Goal: Task Accomplishment & Management: Complete application form

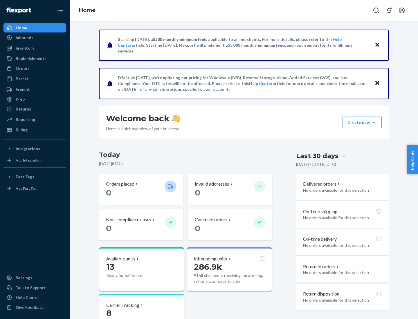
click at [374, 122] on button "Create new Create new inbound Create new order Create new product" at bounding box center [361, 123] width 39 height 12
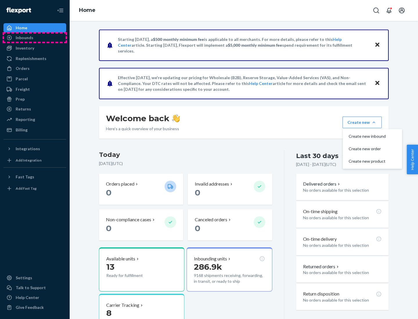
click at [35, 38] on div "Inbounds" at bounding box center [34, 38] width 61 height 8
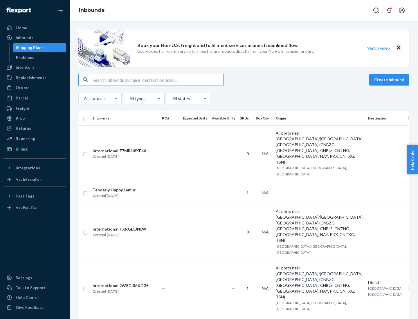
click at [390, 80] on button "Create inbound" at bounding box center [389, 80] width 40 height 12
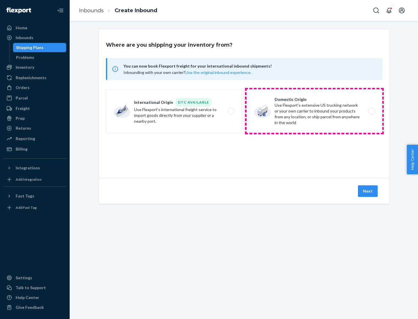
click at [314, 111] on label "Domestic Origin Use Flexport’s extensive US trucking network or your own carrie…" at bounding box center [314, 110] width 136 height 43
click at [371, 111] on input "Domestic Origin Use Flexport’s extensive US trucking network or your own carrie…" at bounding box center [373, 111] width 4 height 4
radio input "true"
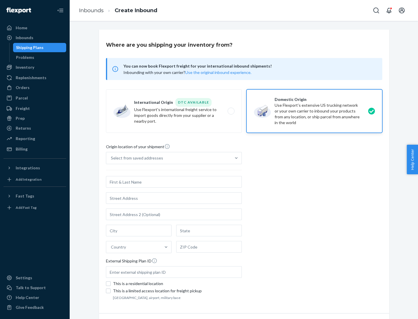
click at [135, 158] on div "Select from saved addresses" at bounding box center [137, 158] width 52 height 6
click at [111, 158] on input "Select from saved addresses" at bounding box center [111, 158] width 1 height 6
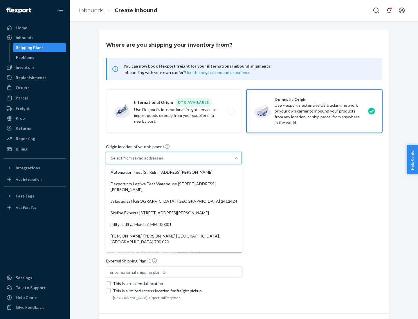
scroll to position [2, 0]
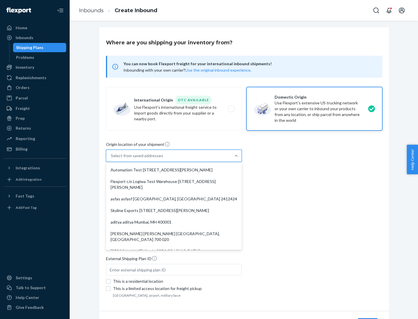
click at [174, 170] on div "Automation Test [STREET_ADDRESS][PERSON_NAME]" at bounding box center [173, 170] width 133 height 12
click at [111, 159] on input "option Automation Test [STREET_ADDRESS][PERSON_NAME]. 9 results available. Use …" at bounding box center [111, 156] width 1 height 6
type input "Automation Test"
type input "9th Floor"
type input "[GEOGRAPHIC_DATA]"
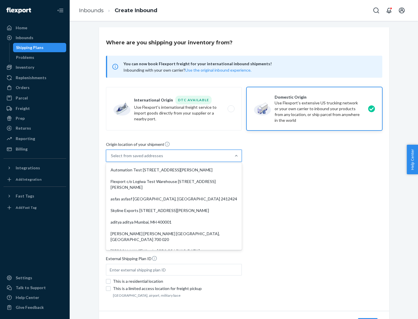
type input "CA"
type input "94104"
type input "[STREET_ADDRESS][PERSON_NAME]"
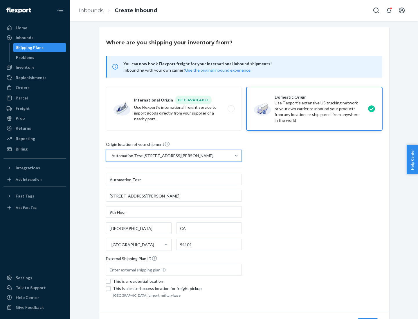
scroll to position [34, 0]
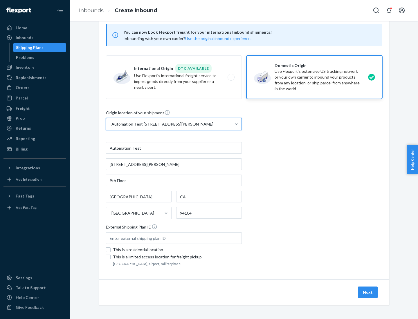
click at [368, 292] on button "Next" at bounding box center [368, 293] width 20 height 12
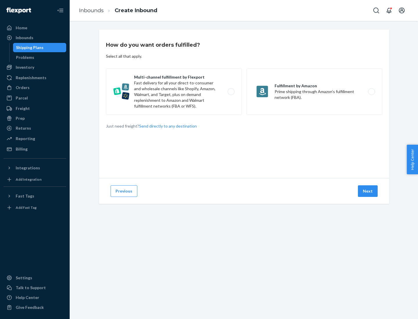
click at [174, 92] on label "Multi-channel fulfillment by Flexport Fast delivery for all your direct-to-cons…" at bounding box center [174, 91] width 136 height 46
click at [231, 92] on input "Multi-channel fulfillment by Flexport Fast delivery for all your direct-to-cons…" at bounding box center [233, 92] width 4 height 4
radio input "true"
click at [368, 191] on button "Next" at bounding box center [368, 191] width 20 height 12
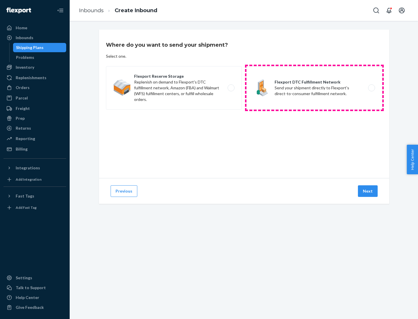
click at [314, 88] on label "Flexport DTC Fulfillment Network Send your shipment directly to Flexport's dire…" at bounding box center [314, 87] width 136 height 43
click at [371, 88] on input "Flexport DTC Fulfillment Network Send your shipment directly to Flexport's dire…" at bounding box center [373, 88] width 4 height 4
radio input "true"
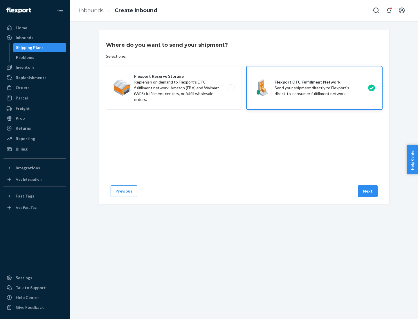
click at [368, 191] on button "Next" at bounding box center [368, 191] width 20 height 12
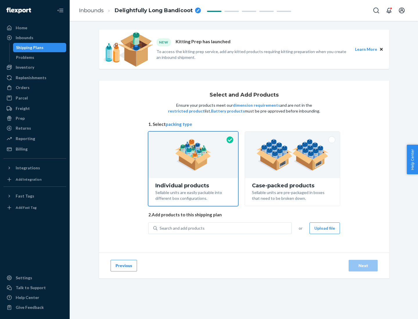
click at [292, 155] on img at bounding box center [292, 155] width 72 height 32
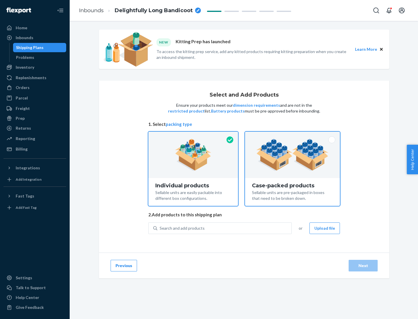
click at [292, 135] on input "Case-packed products Sellable units are pre-packaged in boxes that need to be b…" at bounding box center [292, 134] width 4 height 4
radio input "true"
radio input "false"
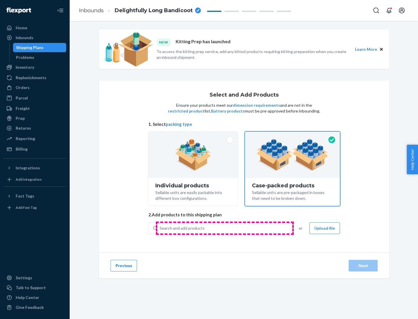
click at [224, 228] on div "Search and add products" at bounding box center [224, 228] width 134 height 10
click at [160, 228] on input "Search and add products" at bounding box center [159, 228] width 1 height 6
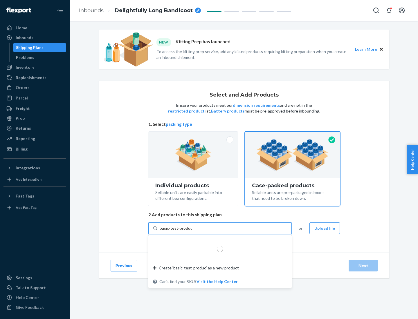
type input "basic-test-product-1"
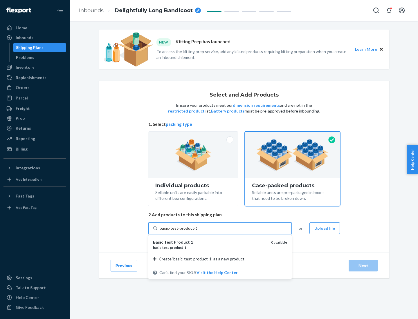
click at [210, 247] on div "basic - test - product - 1" at bounding box center [209, 247] width 113 height 5
click at [197, 231] on input "basic-test-product-1" at bounding box center [177, 228] width 37 height 6
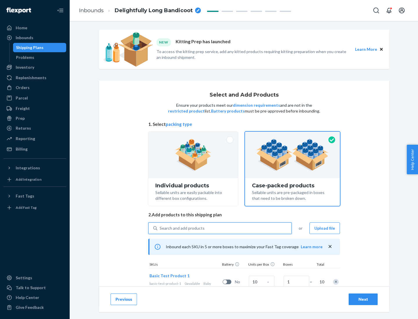
scroll to position [21, 0]
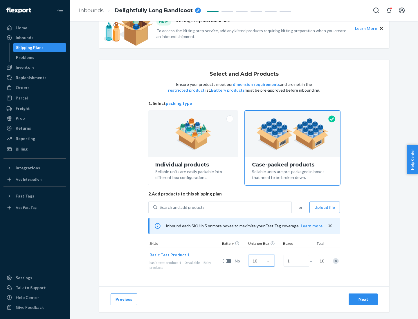
type input "10"
type input "7"
click at [363, 299] on div "Next" at bounding box center [362, 299] width 19 height 6
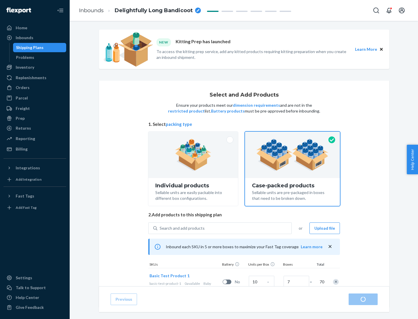
radio input "true"
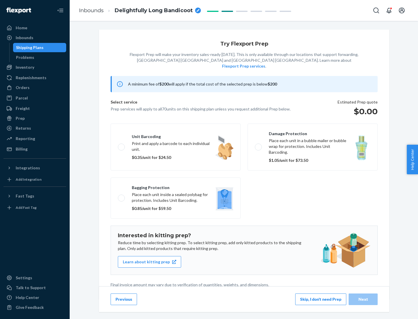
scroll to position [1, 0]
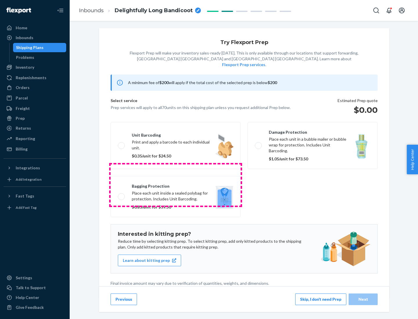
click at [175, 185] on label "Bagging protection Place each unit inside a sealed polybag for protection. Incl…" at bounding box center [175, 196] width 130 height 41
click at [122, 195] on input "Bagging protection Place each unit inside a sealed polybag for protection. Incl…" at bounding box center [120, 197] width 4 height 4
checkbox input "true"
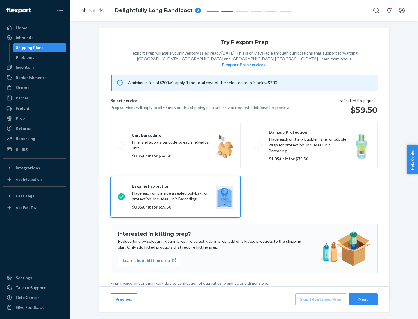
click at [363, 299] on div "Next" at bounding box center [362, 299] width 19 height 6
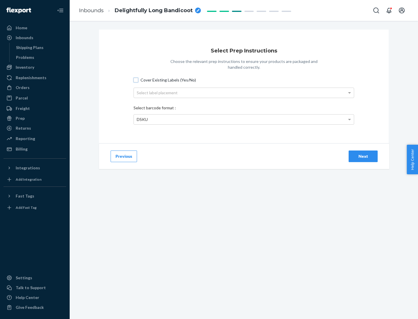
click at [136, 80] on input "Cover Existing Labels (Yes/No)" at bounding box center [135, 80] width 5 height 5
checkbox input "true"
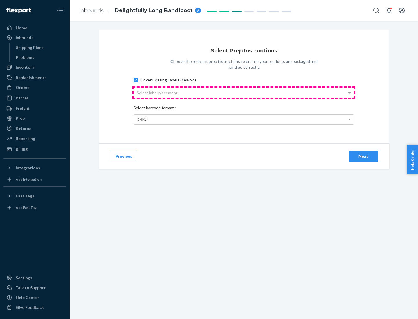
click at [244, 93] on div "Select label placement" at bounding box center [244, 93] width 220 height 10
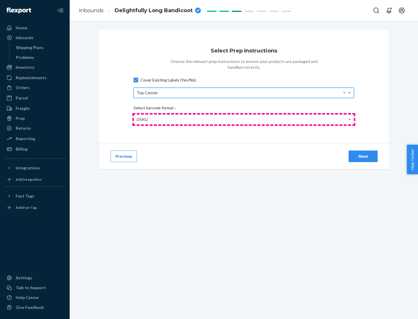
click at [244, 119] on div "DSKU" at bounding box center [244, 120] width 220 height 10
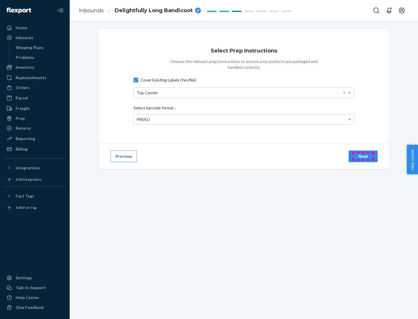
click at [363, 156] on div "Next" at bounding box center [362, 156] width 19 height 6
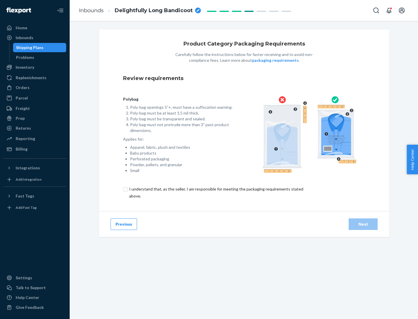
click at [215, 192] on input "checkbox" at bounding box center [219, 193] width 193 height 14
checkbox input "true"
click at [363, 224] on div "Next" at bounding box center [362, 224] width 19 height 6
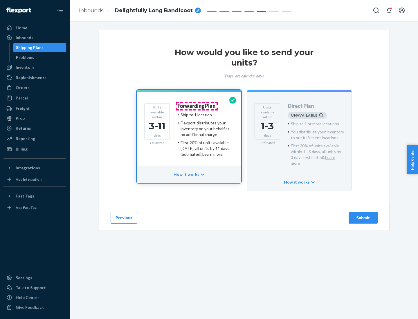
click at [197, 106] on h4 "Forwarding Plan" at bounding box center [196, 106] width 38 height 6
click at [363, 215] on div "Submit" at bounding box center [362, 218] width 19 height 6
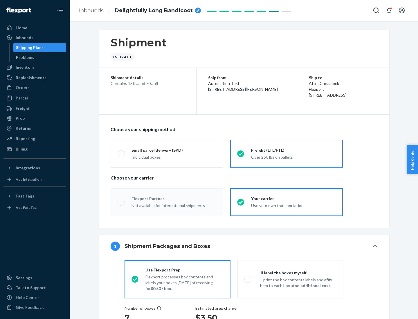
radio input "true"
radio input "false"
radio input "true"
radio input "false"
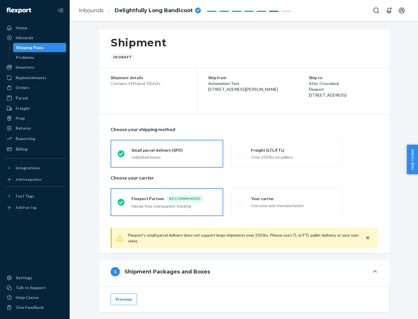
click at [174, 157] on div "Individual boxes" at bounding box center [173, 157] width 85 height 6
click at [121, 155] on input "Small parcel delivery (SPD) Individual boxes" at bounding box center [119, 154] width 4 height 4
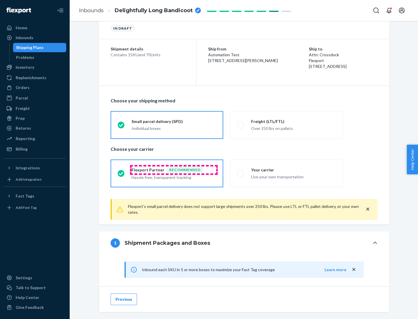
click at [174, 170] on div "Recommended" at bounding box center [184, 169] width 37 height 7
click at [121, 171] on input "Flexport Partner Recommended Hassle free, transparent tracking" at bounding box center [119, 173] width 4 height 4
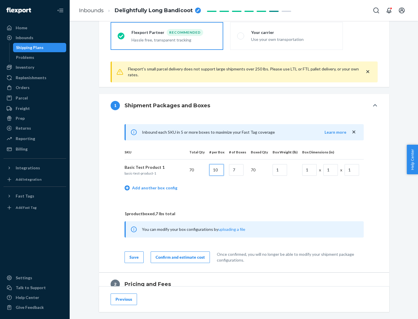
type input "10"
type input "7"
type input "1"
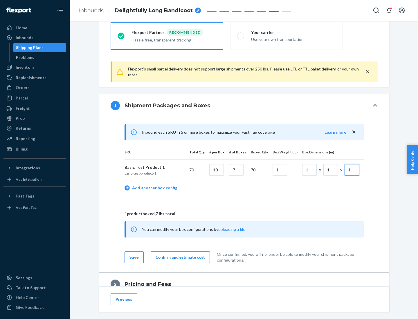
scroll to position [253, 0]
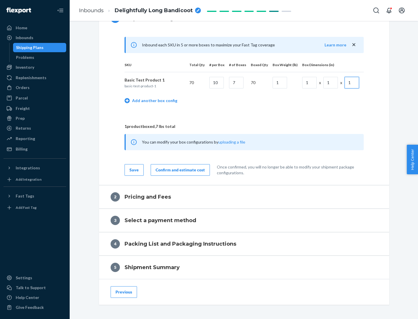
type input "1"
click at [179, 170] on div "Confirm and estimate cost" at bounding box center [179, 170] width 49 height 6
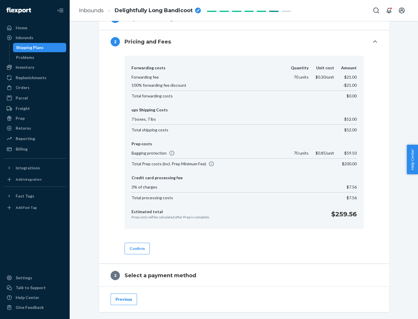
scroll to position [332, 0]
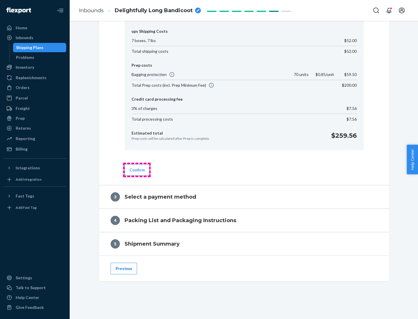
click at [137, 170] on button "Confirm" at bounding box center [136, 170] width 25 height 12
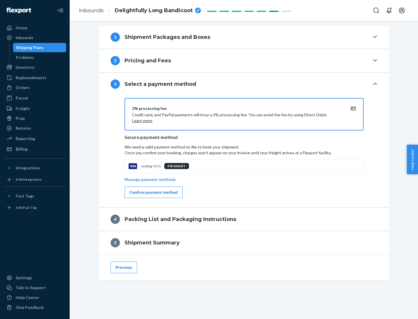
click at [153, 192] on div "Confirm payment method" at bounding box center [153, 192] width 48 height 6
